Goal: Find specific page/section: Find specific page/section

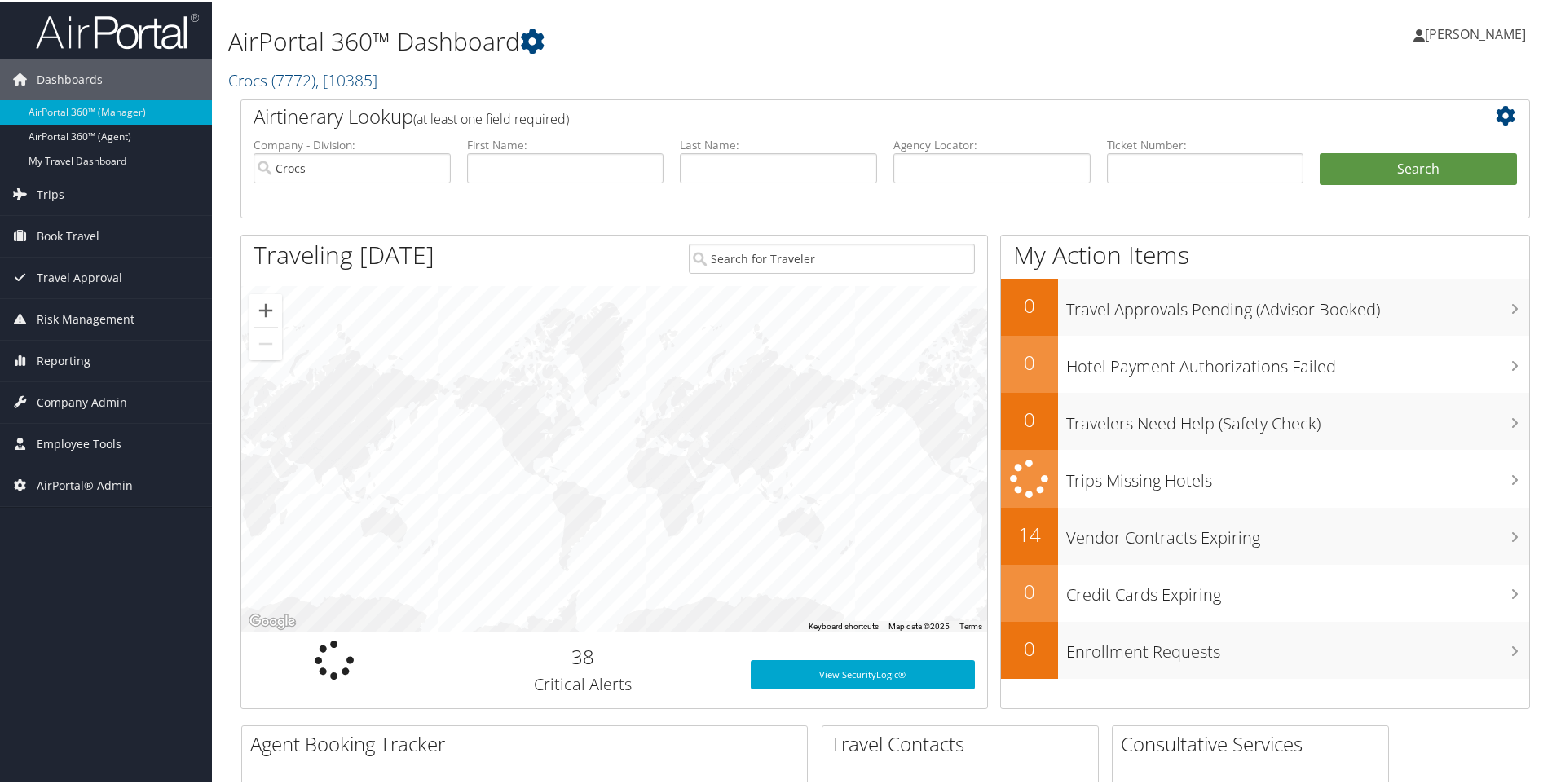
click at [401, 72] on h2 "Crocs ( 7772 ) , [ 10385 ]" at bounding box center [666, 77] width 876 height 28
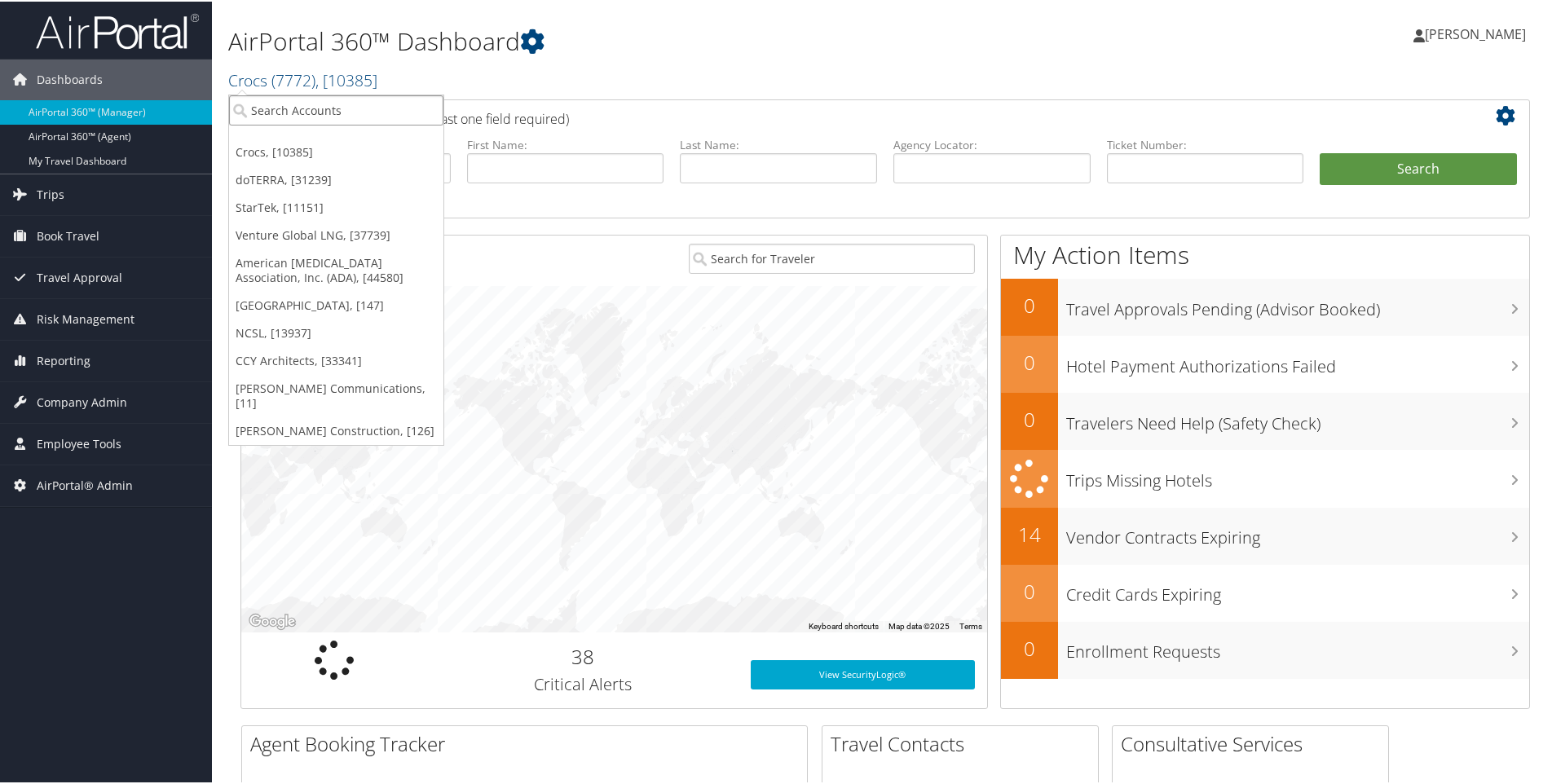
click at [315, 110] on input "search" at bounding box center [337, 108] width 215 height 30
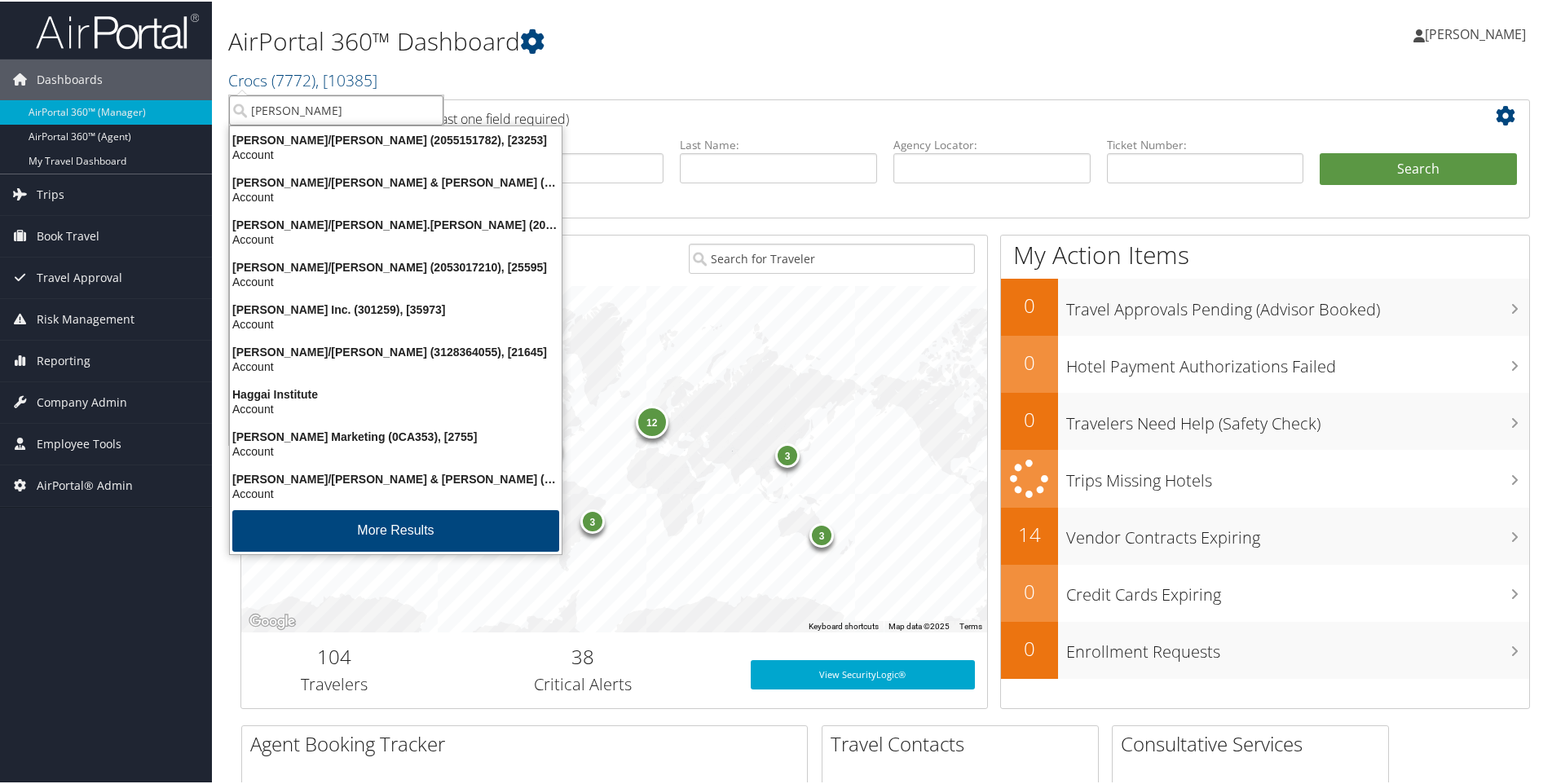
type input "hagerty"
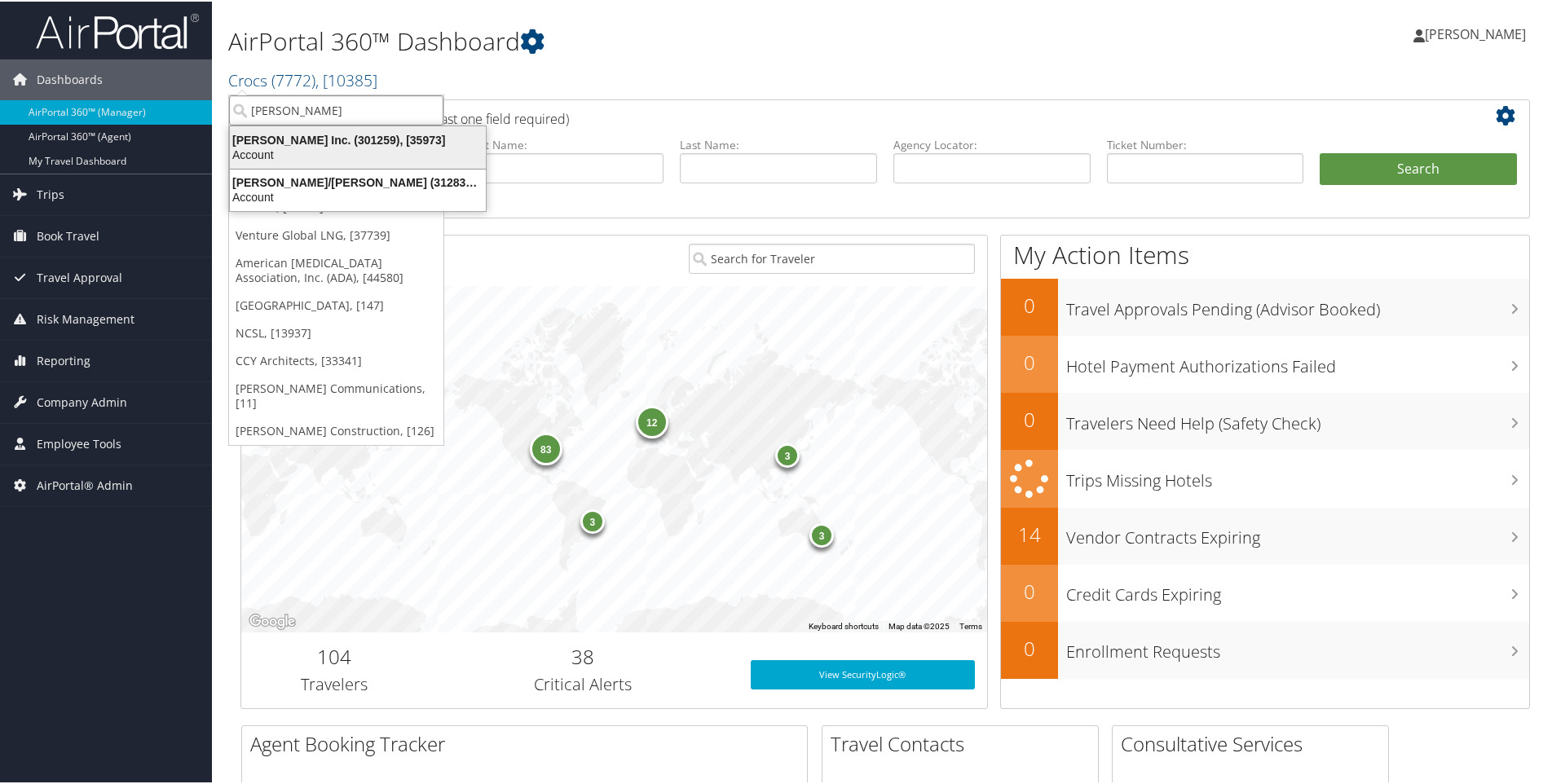
click at [294, 144] on div "Hagerty Inc. (301259), [35973]" at bounding box center [357, 138] width 275 height 14
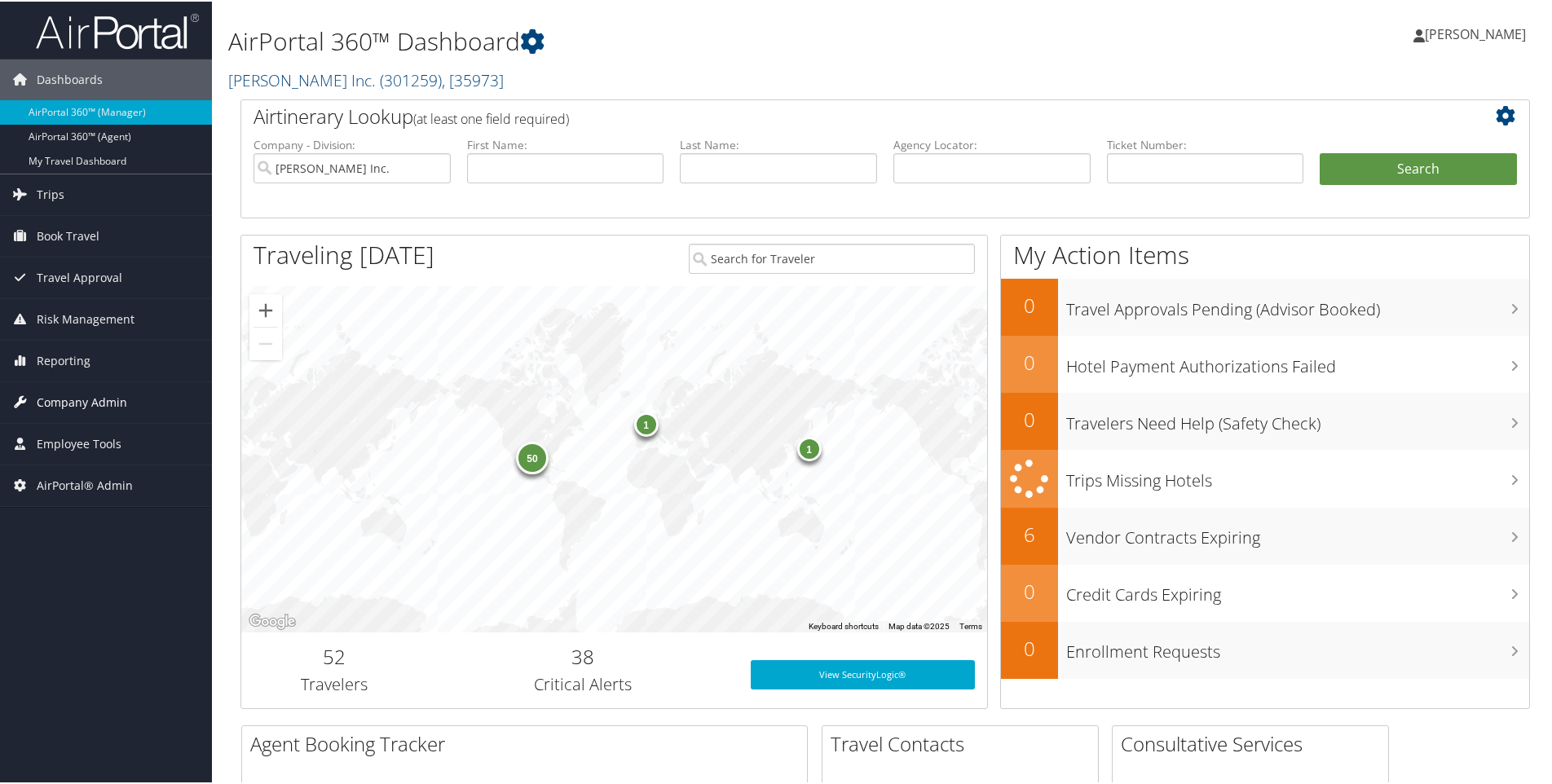
click at [71, 401] on span "Company Admin" at bounding box center [82, 401] width 90 height 41
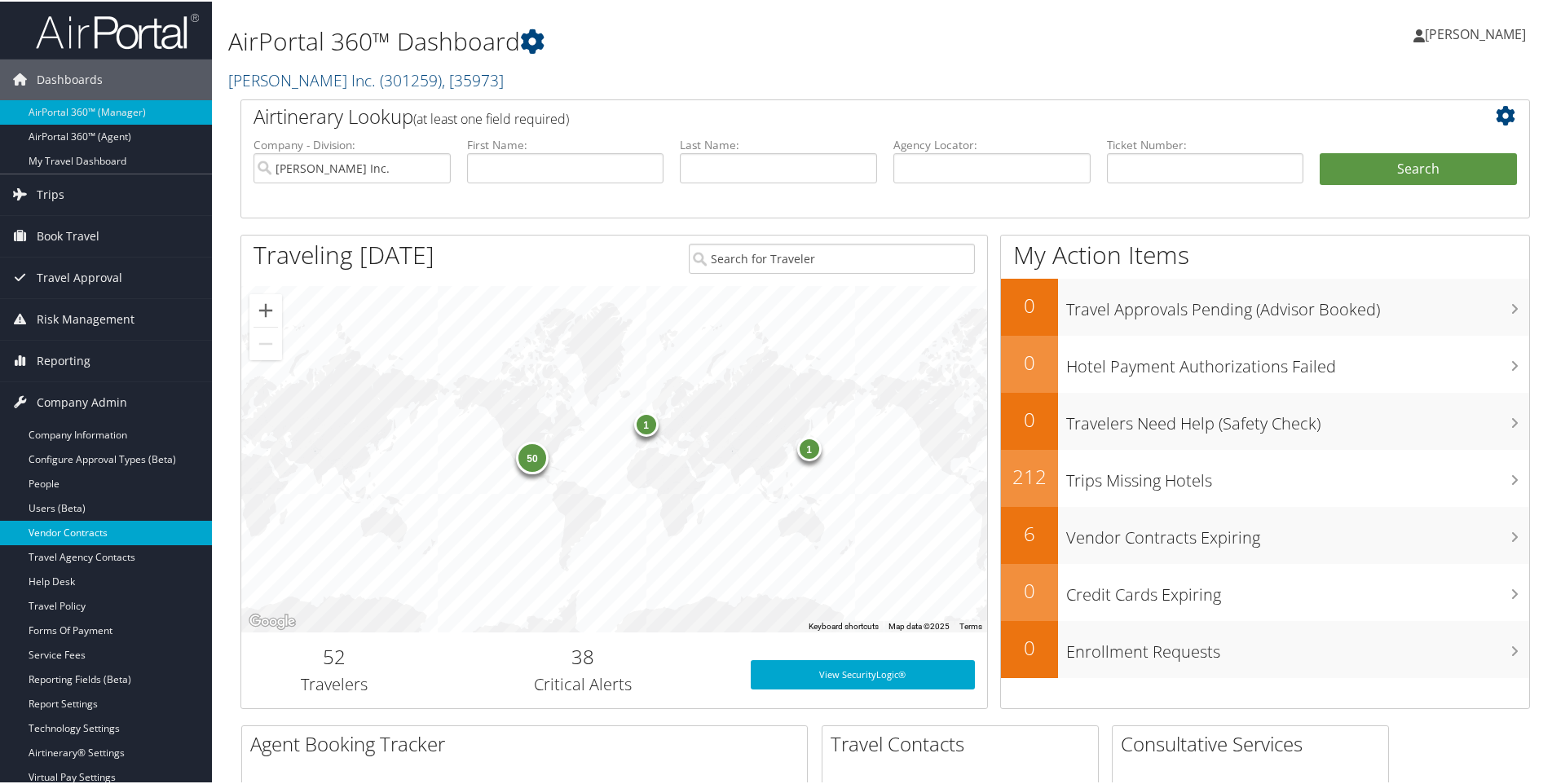
click at [94, 527] on link "Vendor Contracts" at bounding box center [106, 530] width 212 height 24
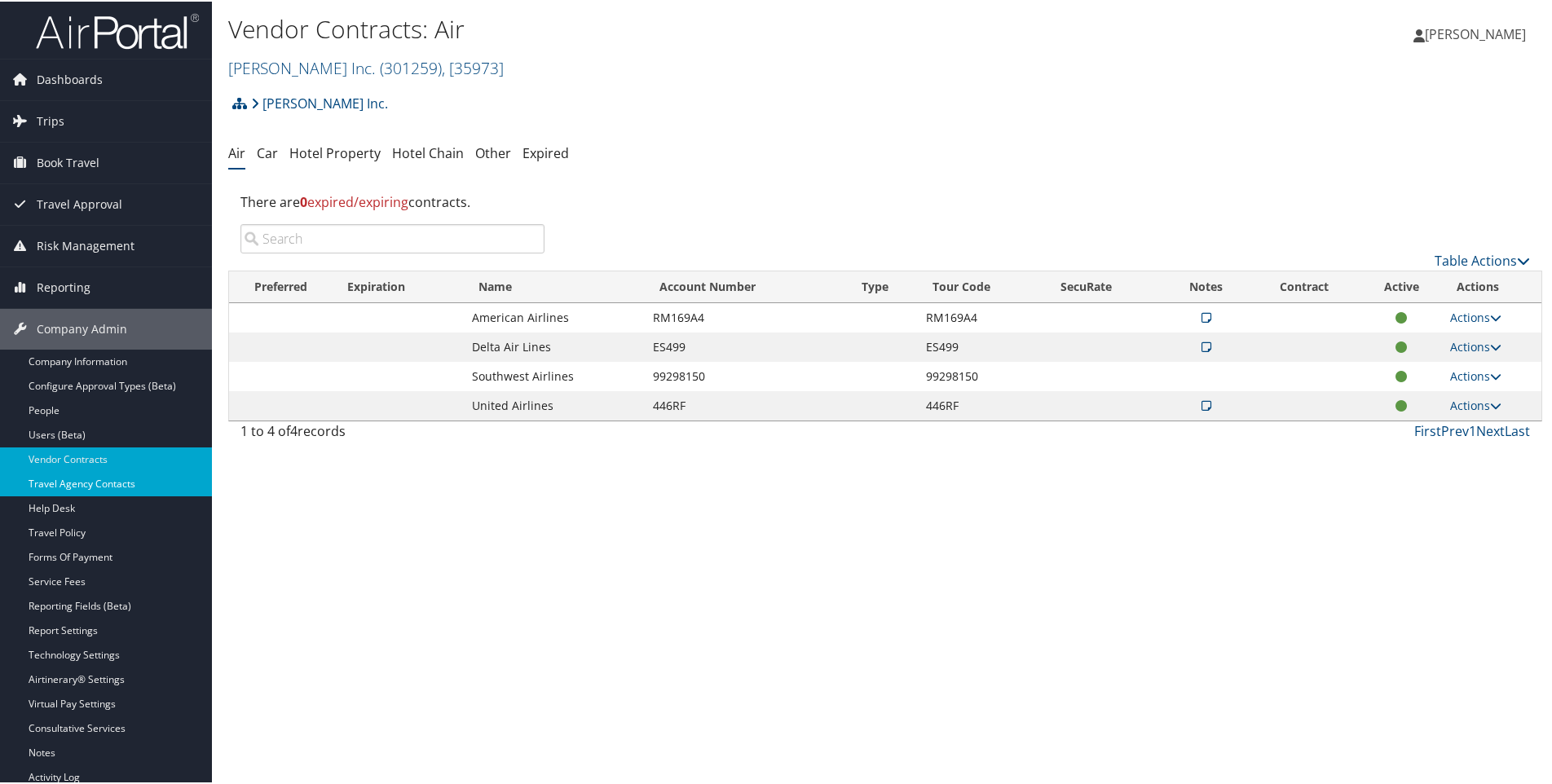
click at [79, 483] on link "Travel Agency Contacts" at bounding box center [106, 482] width 212 height 24
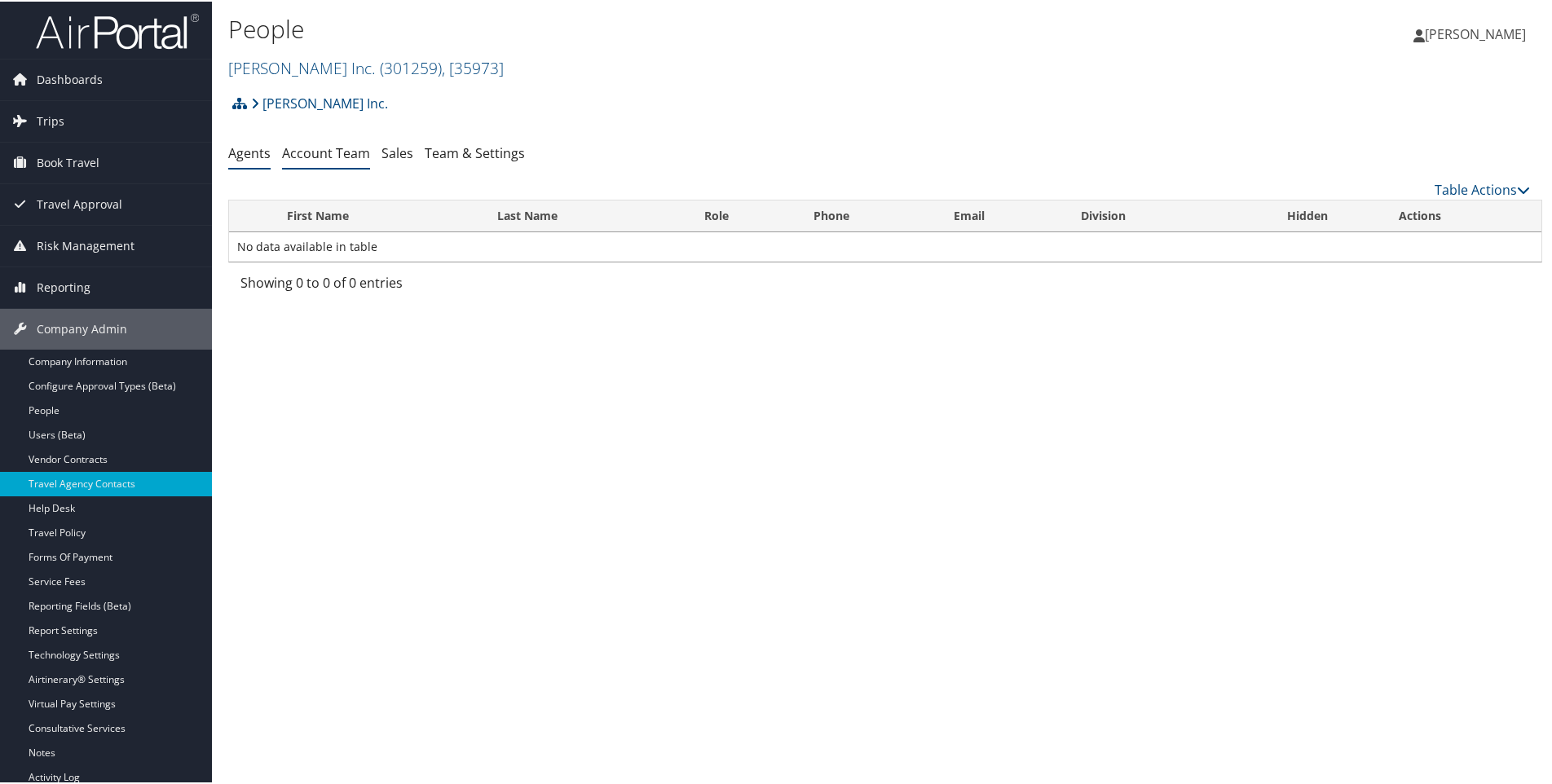
click at [324, 145] on link "Account Team" at bounding box center [327, 152] width 88 height 18
